Goal: Task Accomplishment & Management: Manage account settings

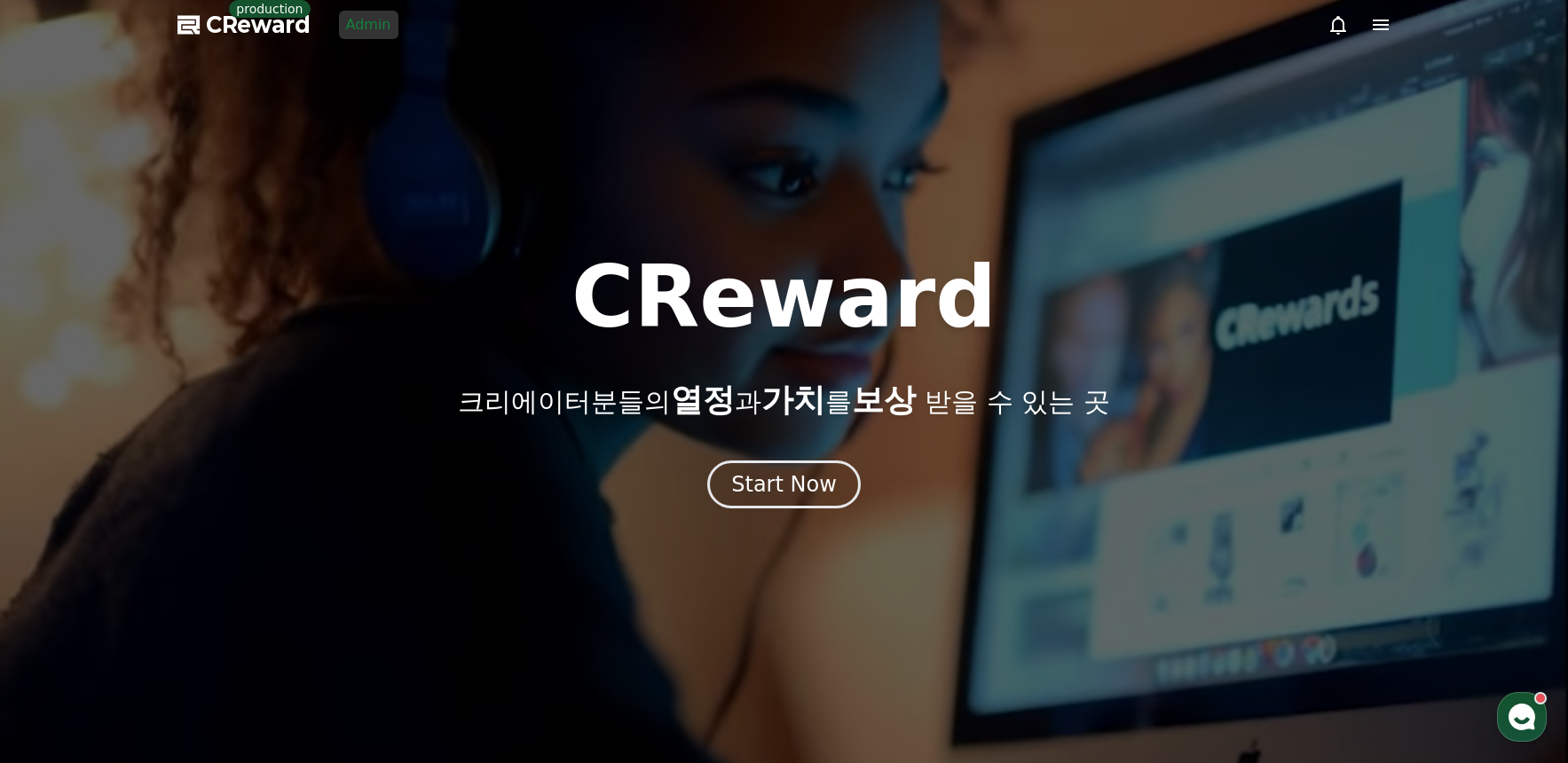
drag, startPoint x: 499, startPoint y: 54, endPoint x: 471, endPoint y: 58, distance: 28.3
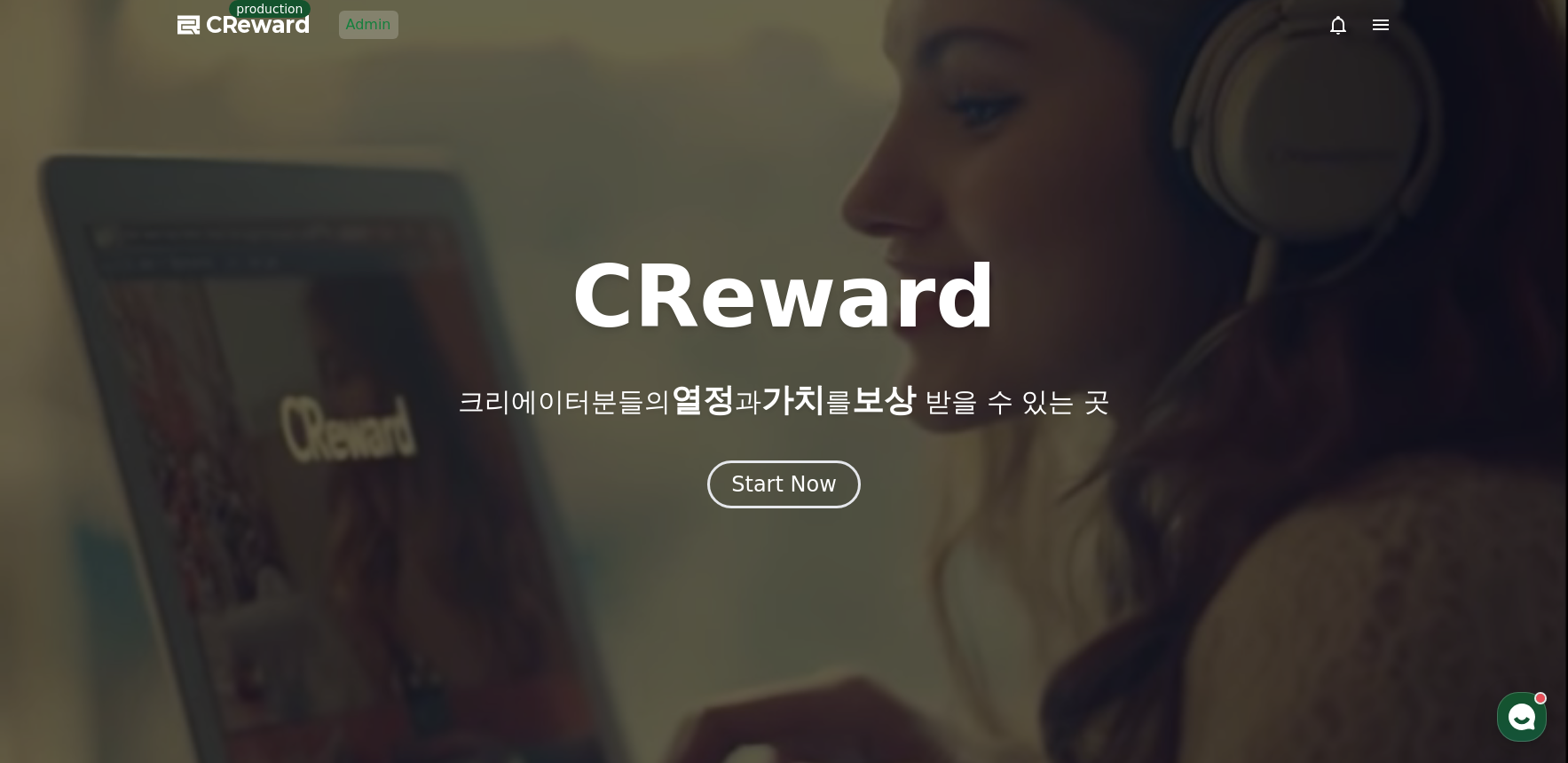
click at [498, 54] on div at bounding box center [784, 381] width 1568 height 763
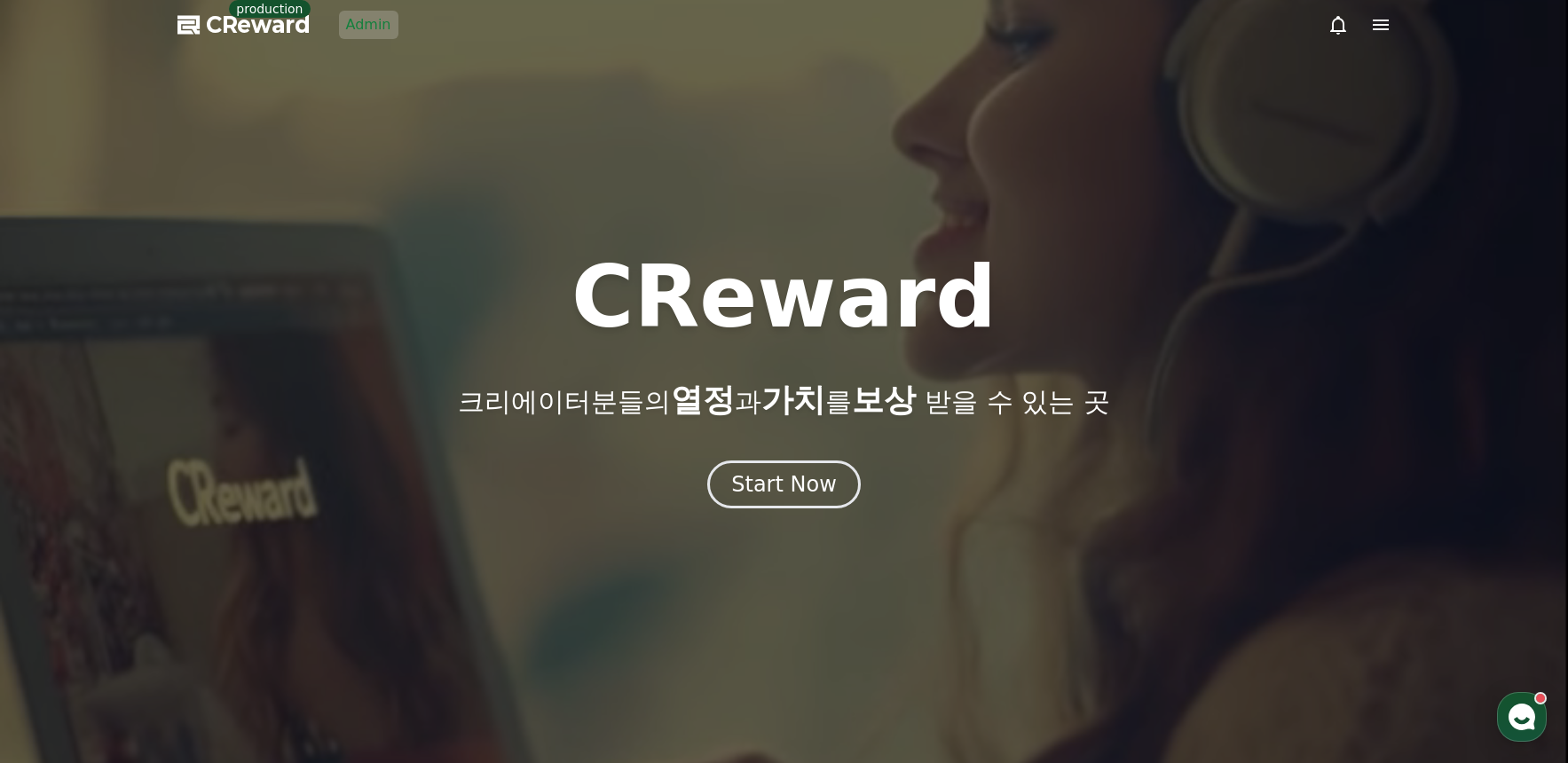
click at [339, 21] on link "Admin" at bounding box center [368, 25] width 59 height 29
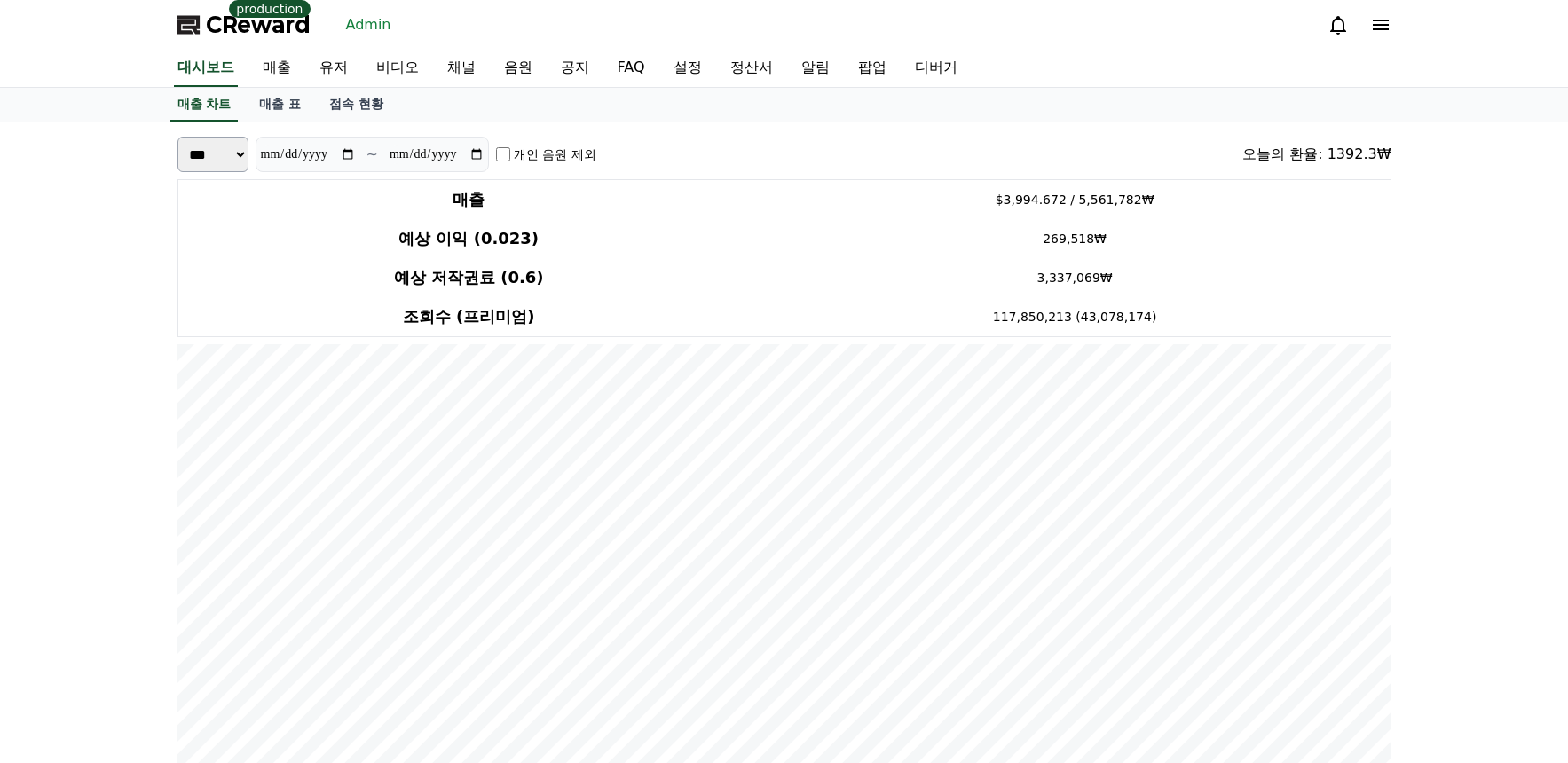
drag, startPoint x: 580, startPoint y: 32, endPoint x: 1119, endPoint y: 38, distance: 539.0
click at [581, 32] on div "CReward production Admin" at bounding box center [784, 25] width 1242 height 49
click at [1386, 28] on icon at bounding box center [1381, 25] width 22 height 22
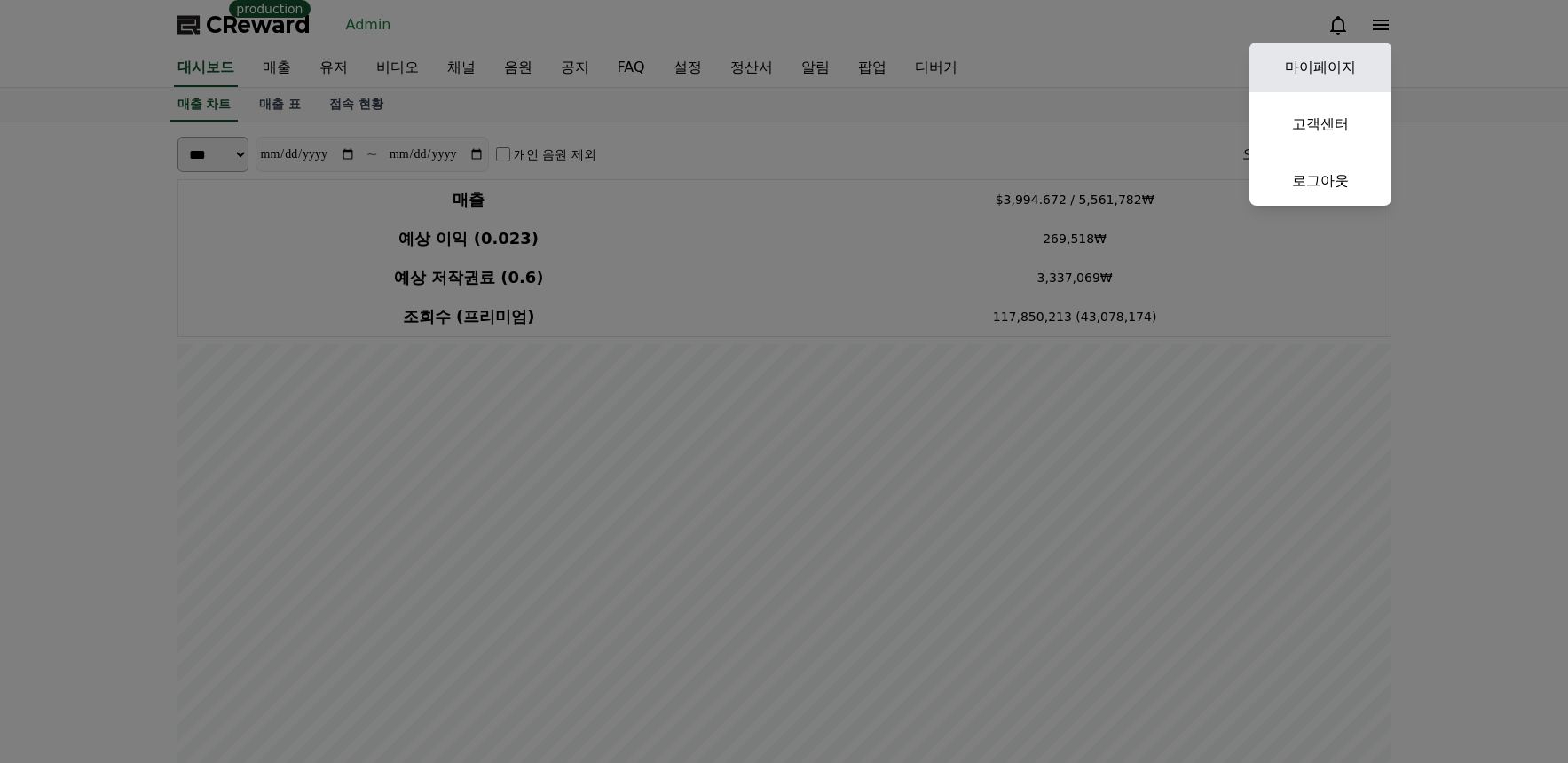
click at [1353, 51] on link "마이페이지" at bounding box center [1321, 67] width 142 height 49
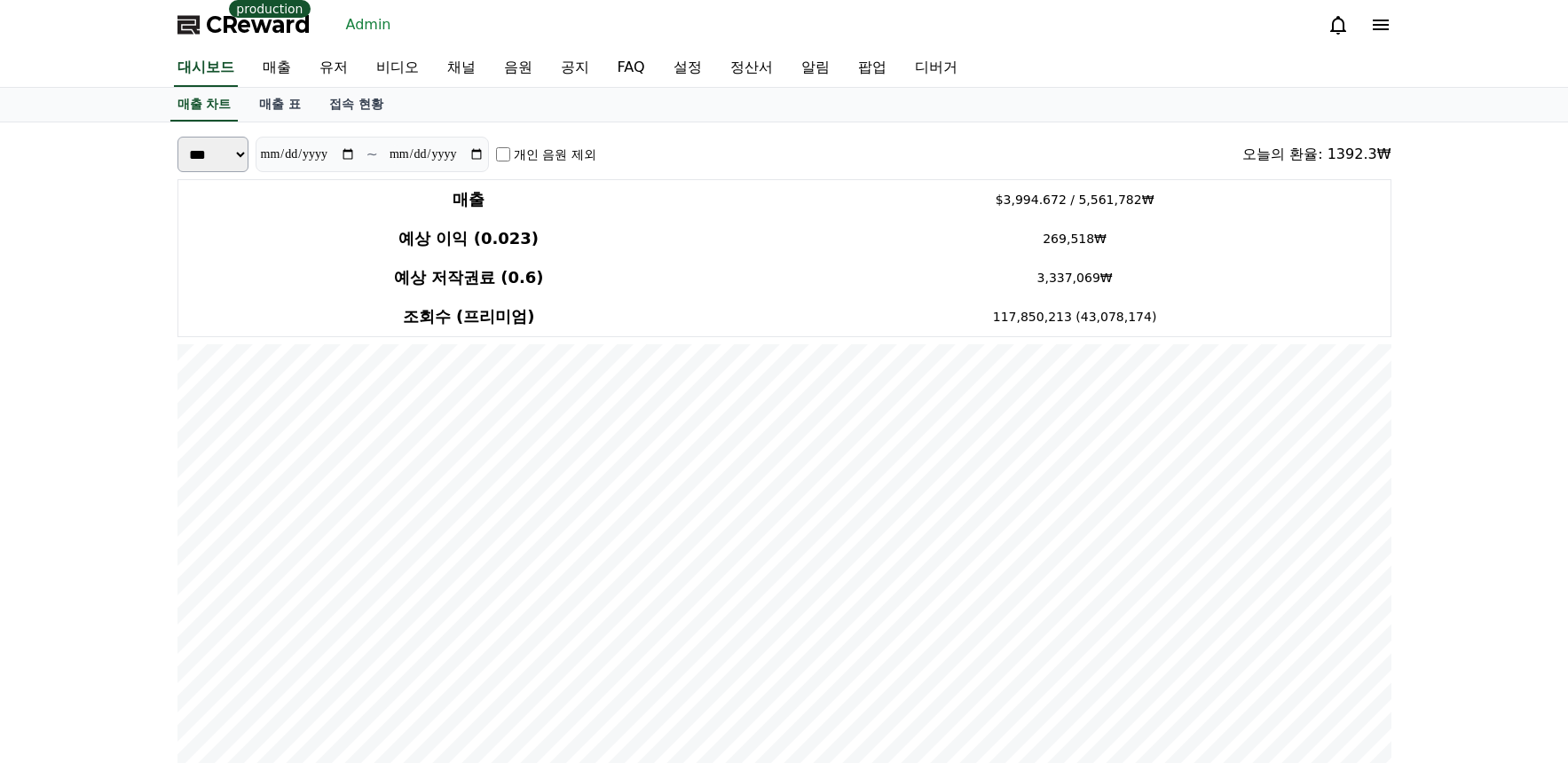
select select "**********"
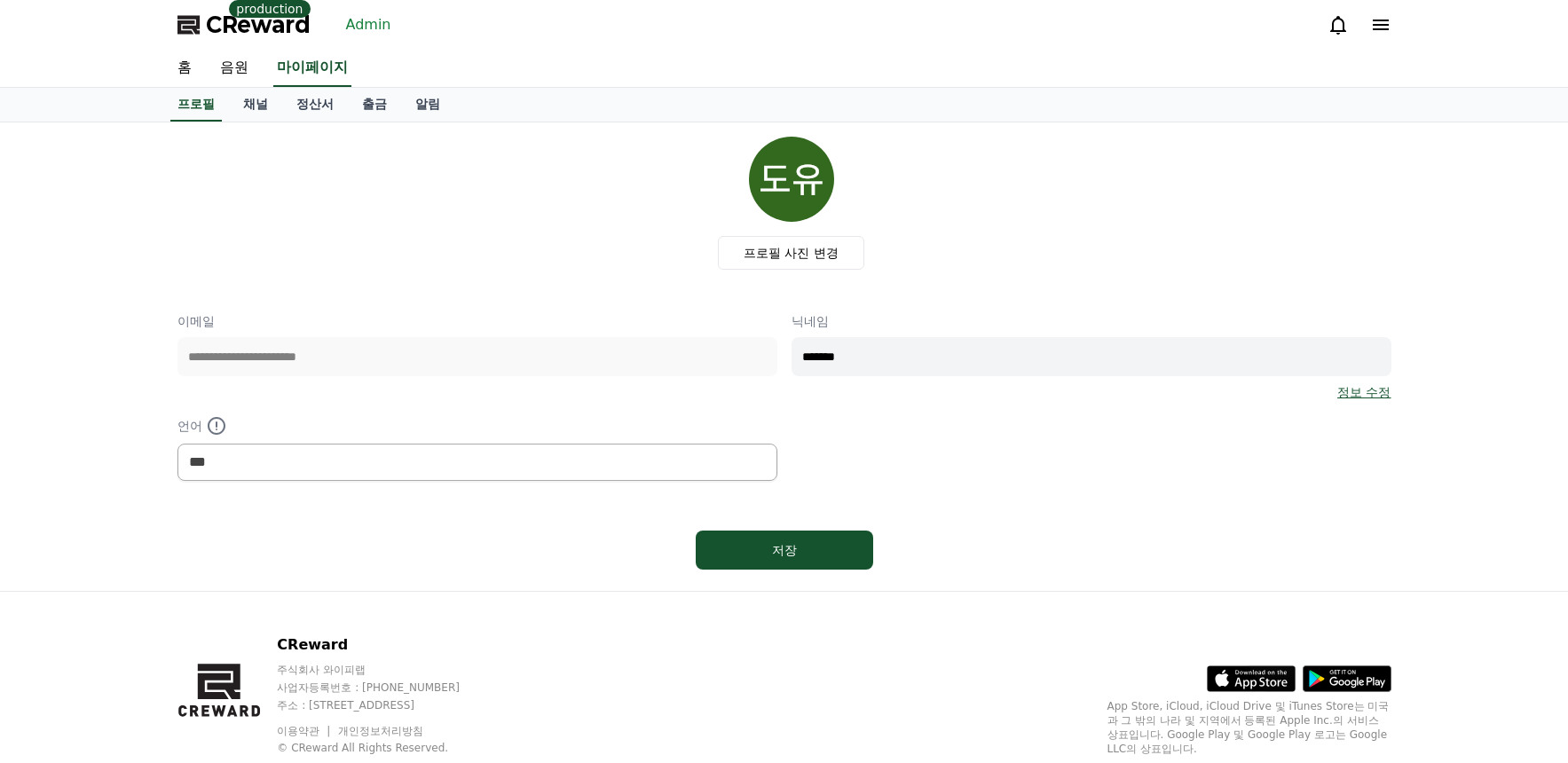
click at [397, 180] on div "프로필 사진 변경" at bounding box center [792, 203] width 1200 height 133
click at [359, 18] on link "Admin" at bounding box center [368, 25] width 59 height 29
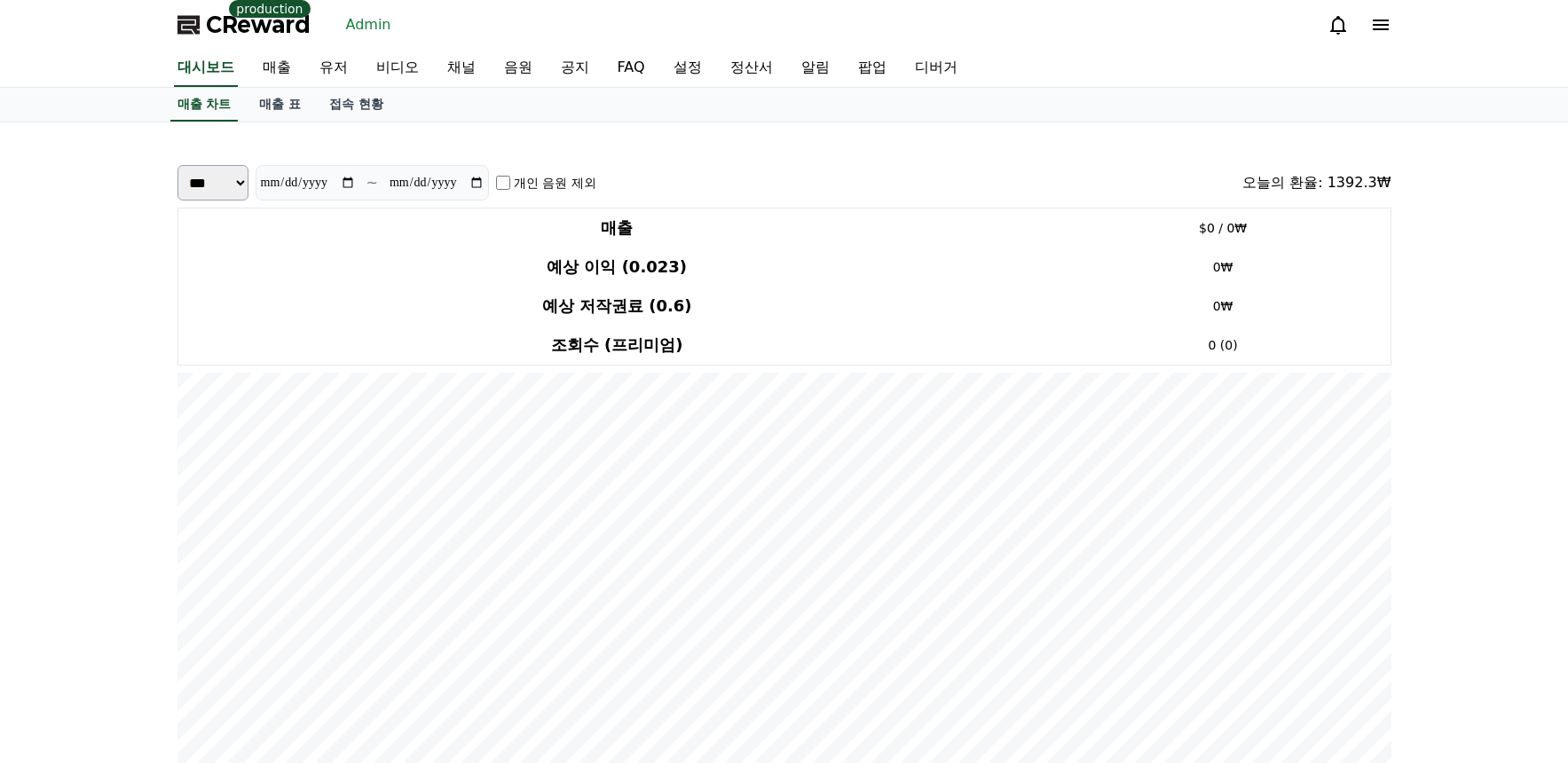
click at [266, 71] on link "매출" at bounding box center [277, 68] width 57 height 37
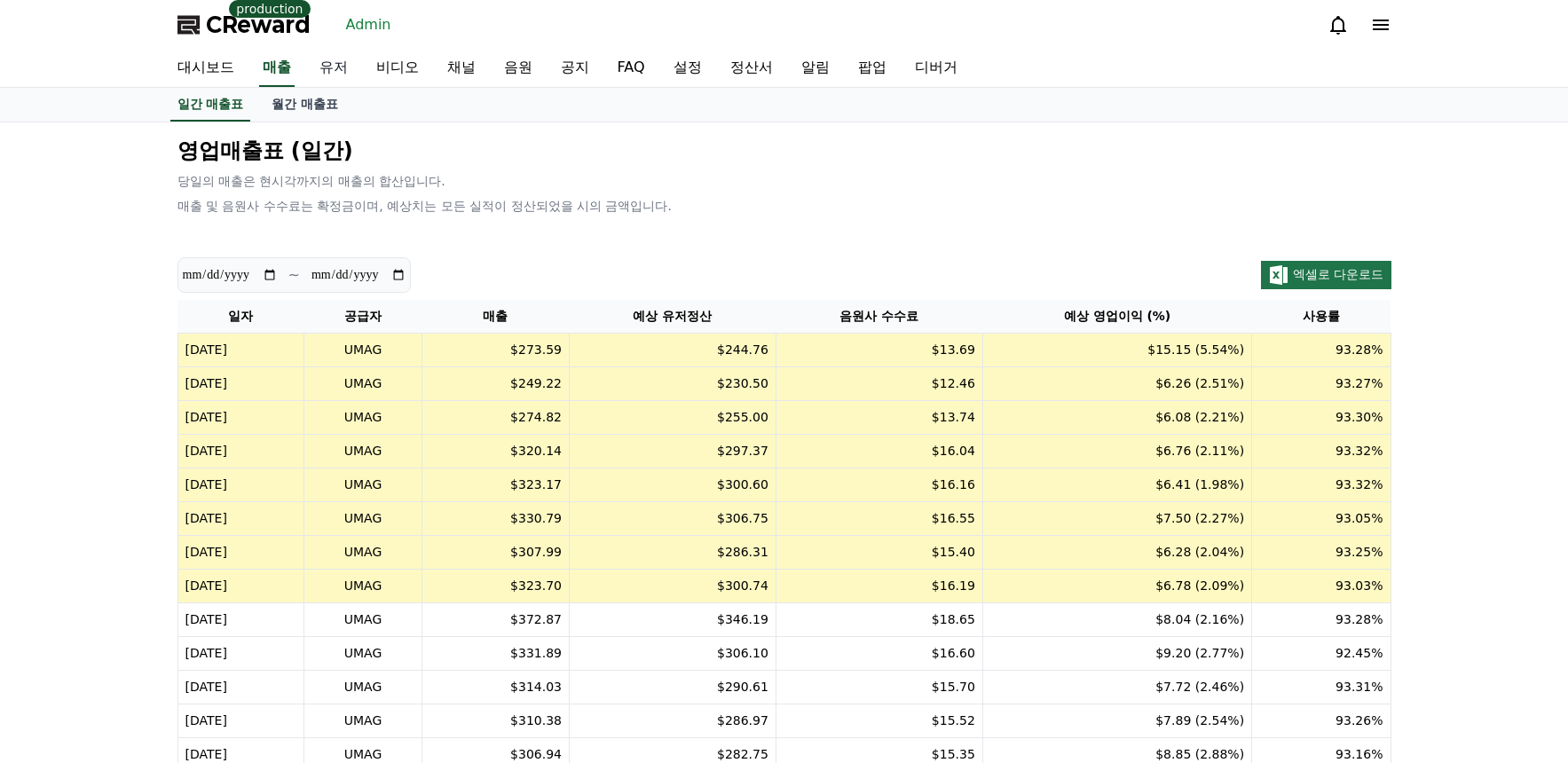
click at [330, 65] on link "유저" at bounding box center [334, 68] width 57 height 37
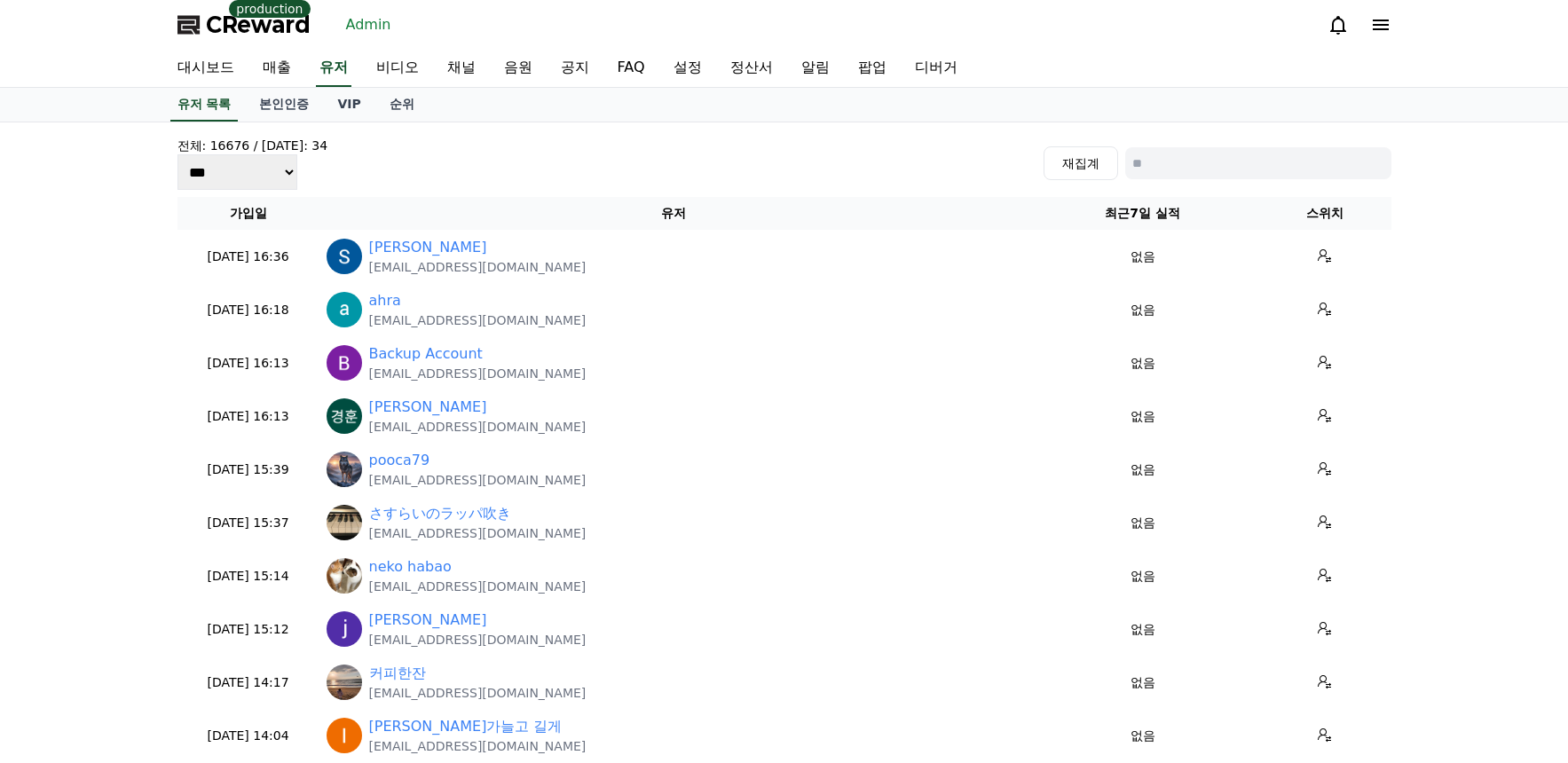
click at [1238, 169] on input at bounding box center [1258, 163] width 266 height 32
type input "*"
type input "***"
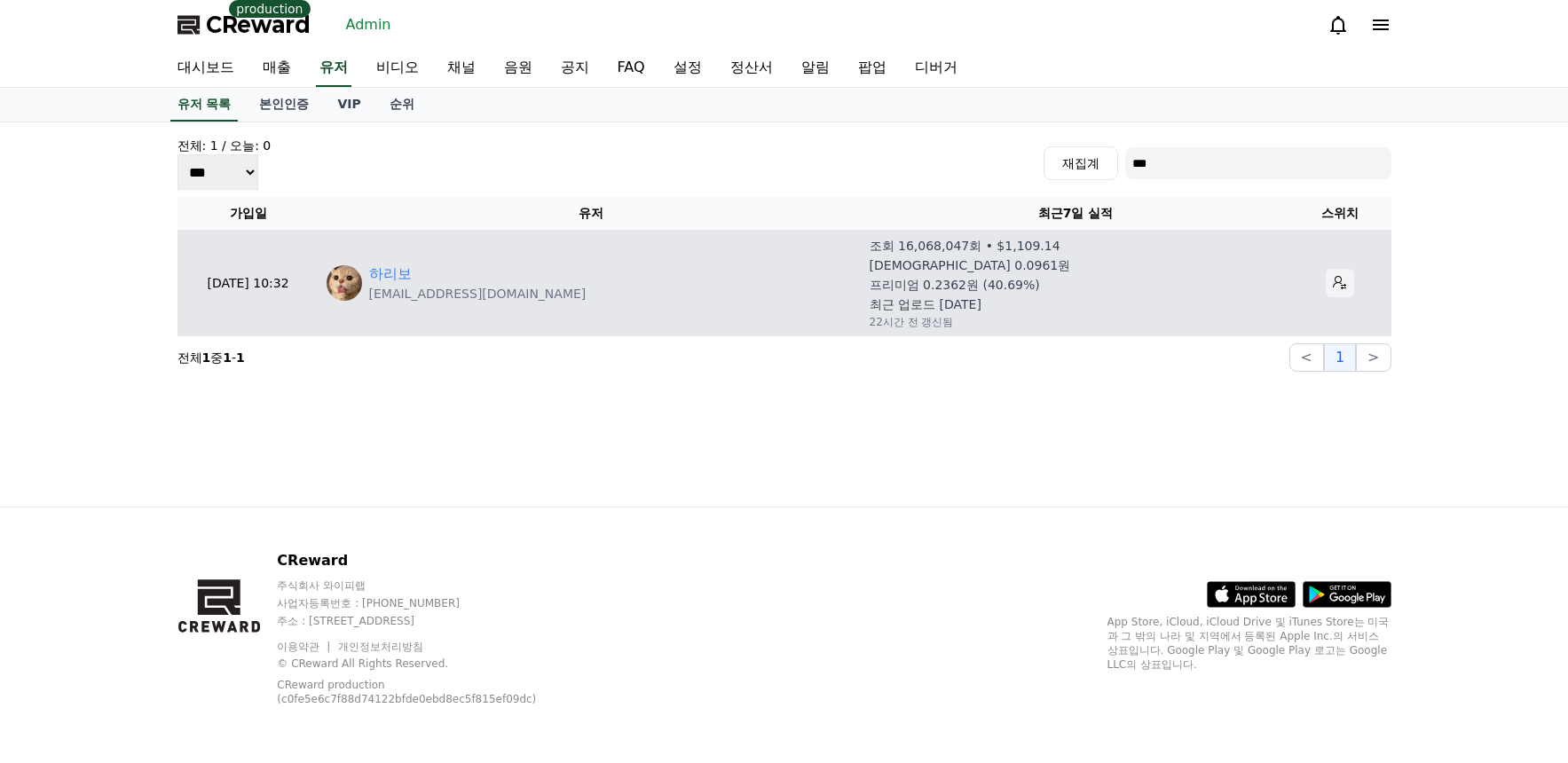
click at [1333, 279] on icon at bounding box center [1339, 283] width 14 height 14
